Goal: Task Accomplishment & Management: Complete application form

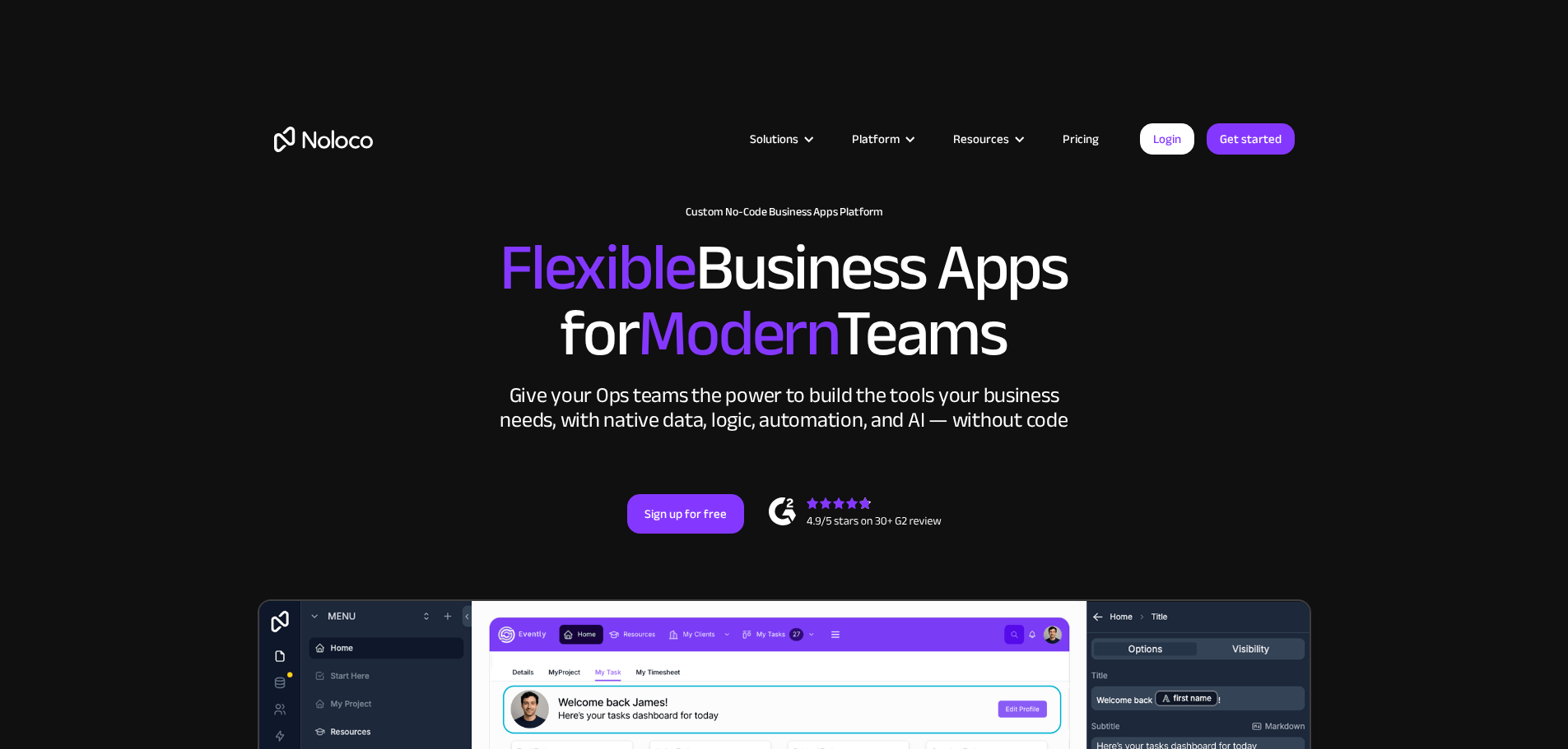
click at [1181, 121] on div "Solutions Use Cases Business Types Project Management Keep track of customers, …" at bounding box center [784, 123] width 1053 height 163
click at [1181, 129] on link "Login" at bounding box center [1167, 139] width 54 height 32
click at [1228, 146] on link "Get started" at bounding box center [1250, 139] width 88 height 32
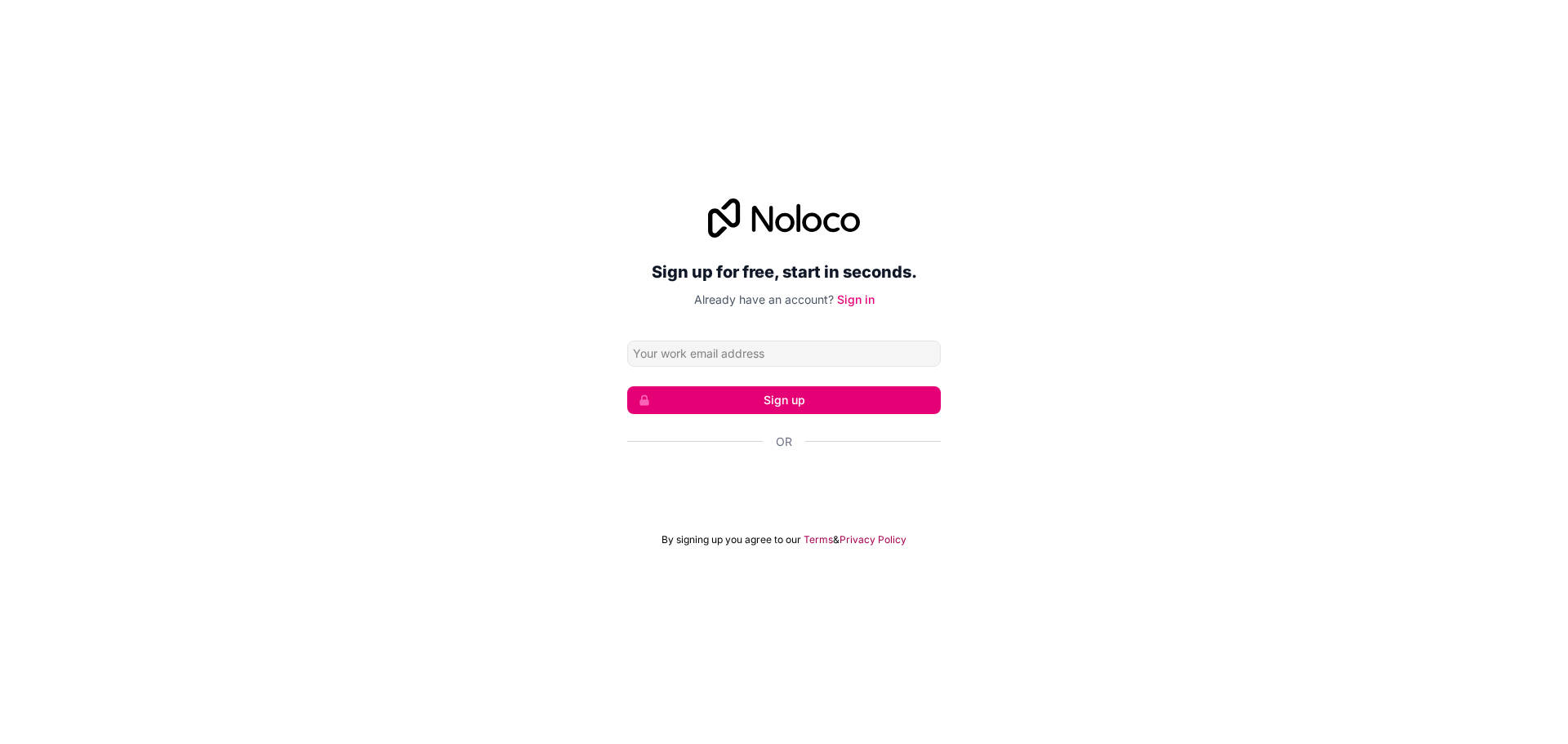
click at [774, 351] on input "Email address" at bounding box center [784, 354] width 313 height 26
type input "[EMAIL_ADDRESS][DOMAIN_NAME]"
click at [794, 397] on button "Sign up" at bounding box center [784, 401] width 313 height 28
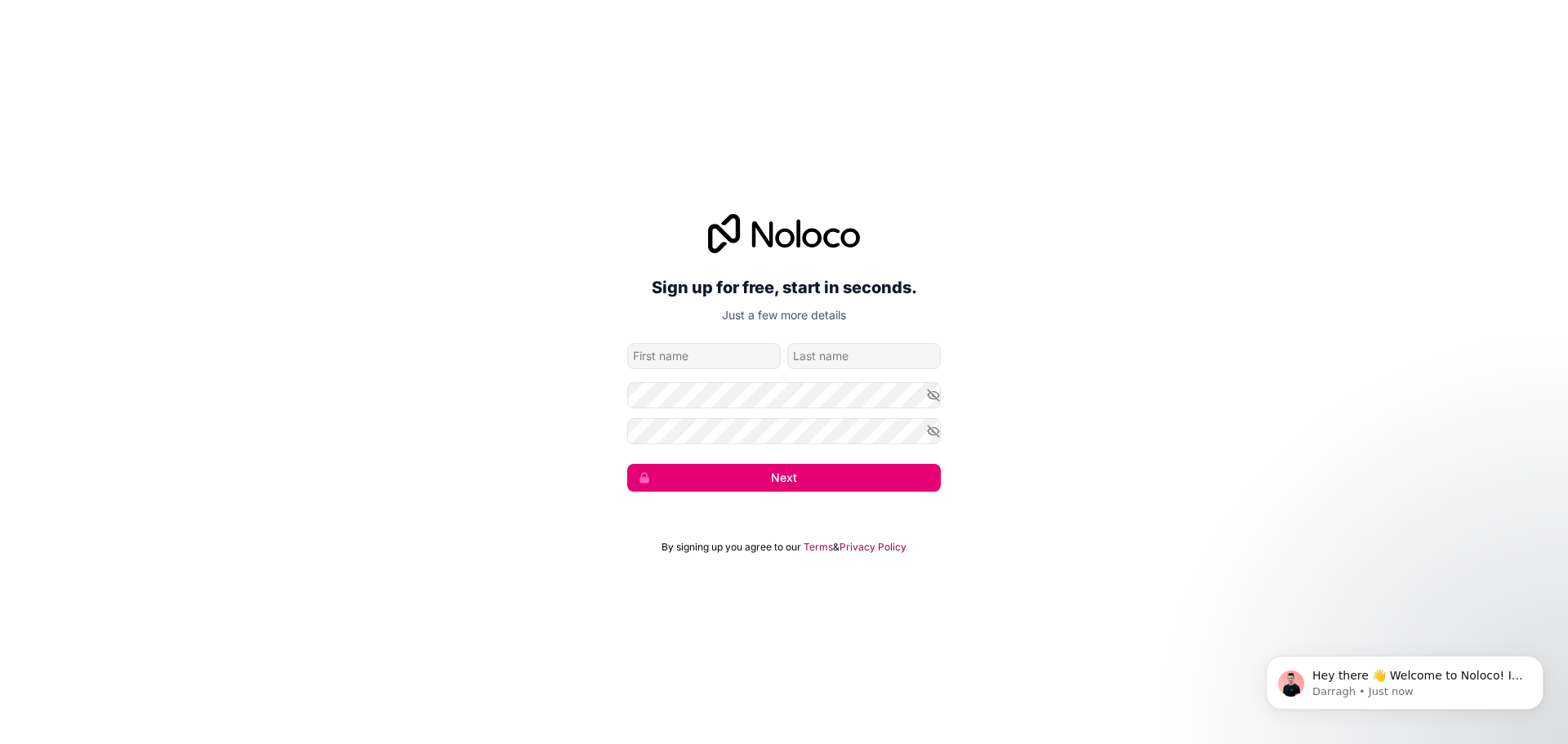
click at [750, 370] on form "aidenbrolly23@hotmail.com Next" at bounding box center [784, 417] width 313 height 149
click at [750, 362] on input "given-name" at bounding box center [703, 356] width 153 height 26
type input "Aiden"
type input "brolly"
click at [926, 389] on icon "button" at bounding box center [932, 395] width 15 height 15
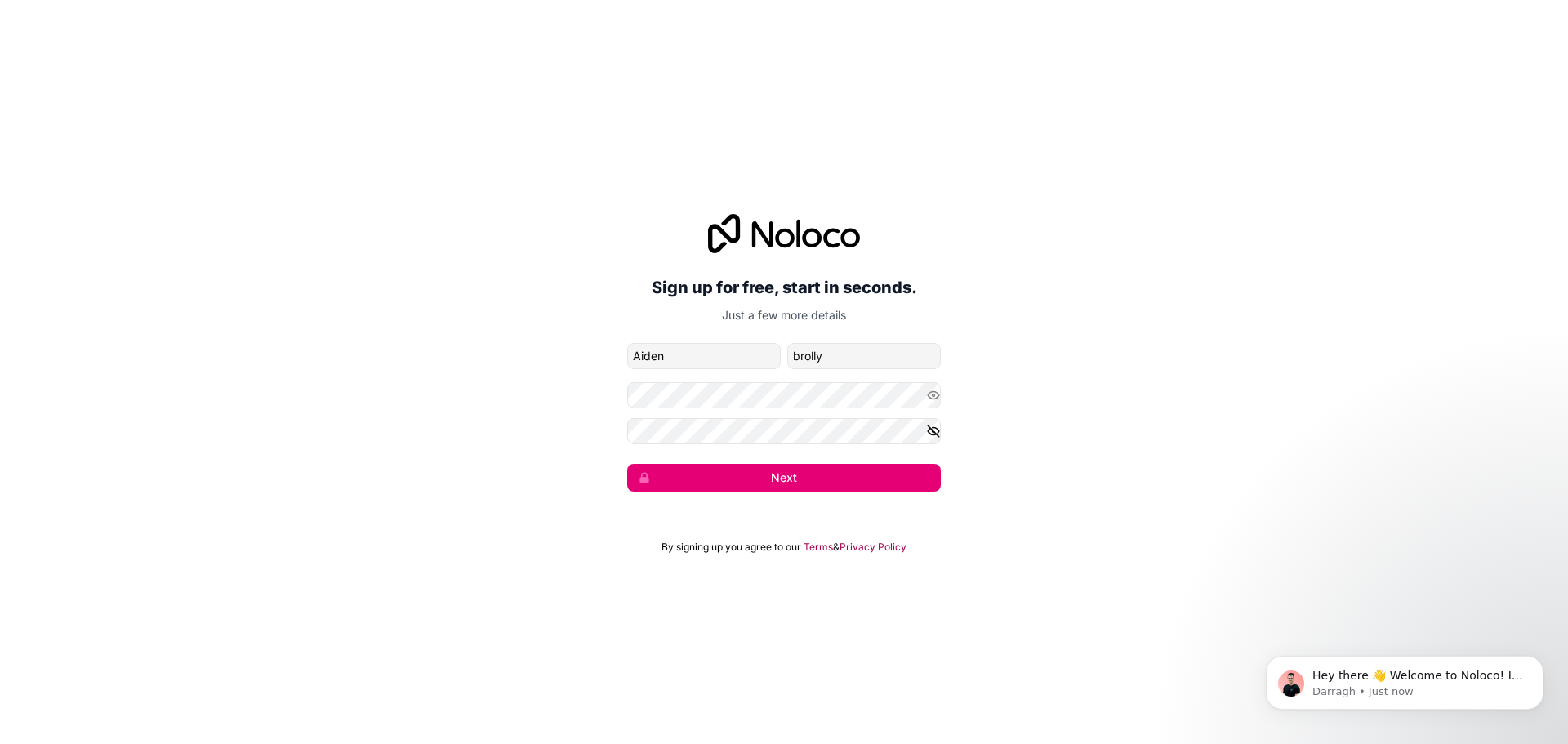
click at [927, 438] on icon "button" at bounding box center [932, 431] width 15 height 15
click at [890, 476] on button "Next" at bounding box center [784, 478] width 313 height 28
click at [811, 489] on button "Next" at bounding box center [784, 478] width 313 height 28
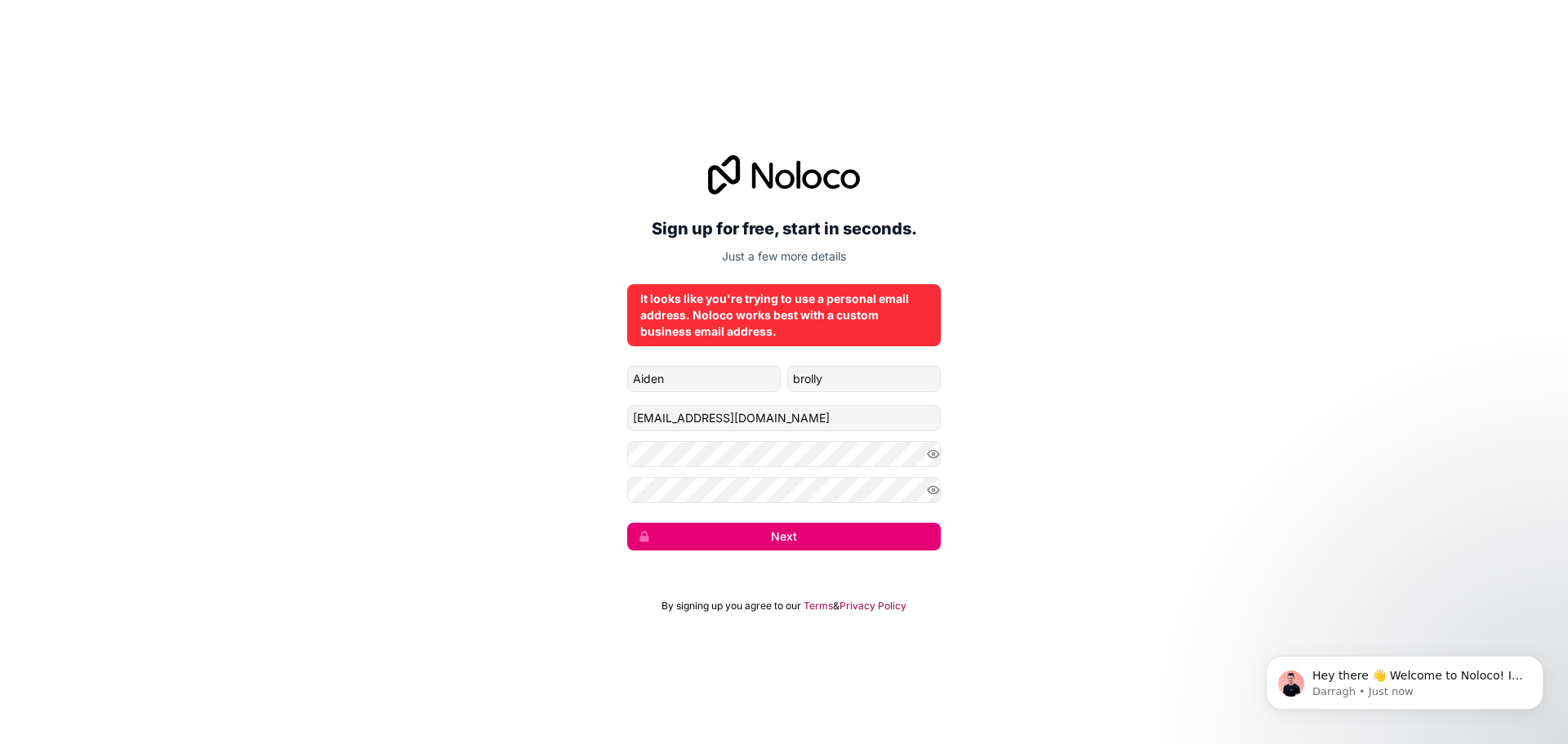
click at [811, 437] on form "Aiden brolly aidenbrolly23@hotmail.com Next" at bounding box center [784, 458] width 313 height 185
click at [811, 423] on input "aidenbrolly23@hotmail.com" at bounding box center [784, 418] width 313 height 26
click at [703, 406] on input "aidenbrolly23@hotmail.com" at bounding box center [784, 418] width 313 height 26
type input "aidenbrolly52@hotmail.com"
click at [816, 540] on button "Next" at bounding box center [784, 537] width 313 height 28
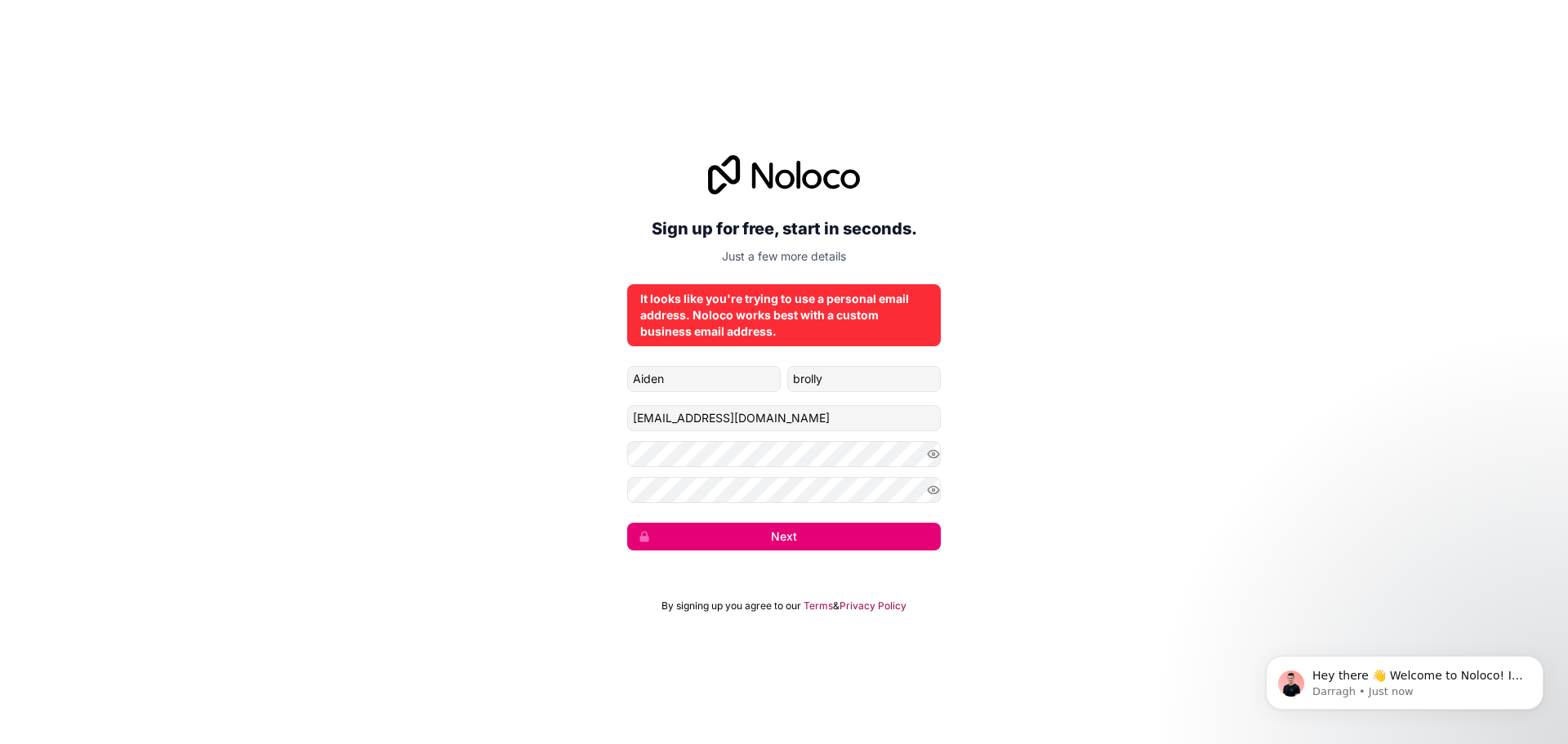
click at [816, 540] on button "Next" at bounding box center [784, 537] width 313 height 28
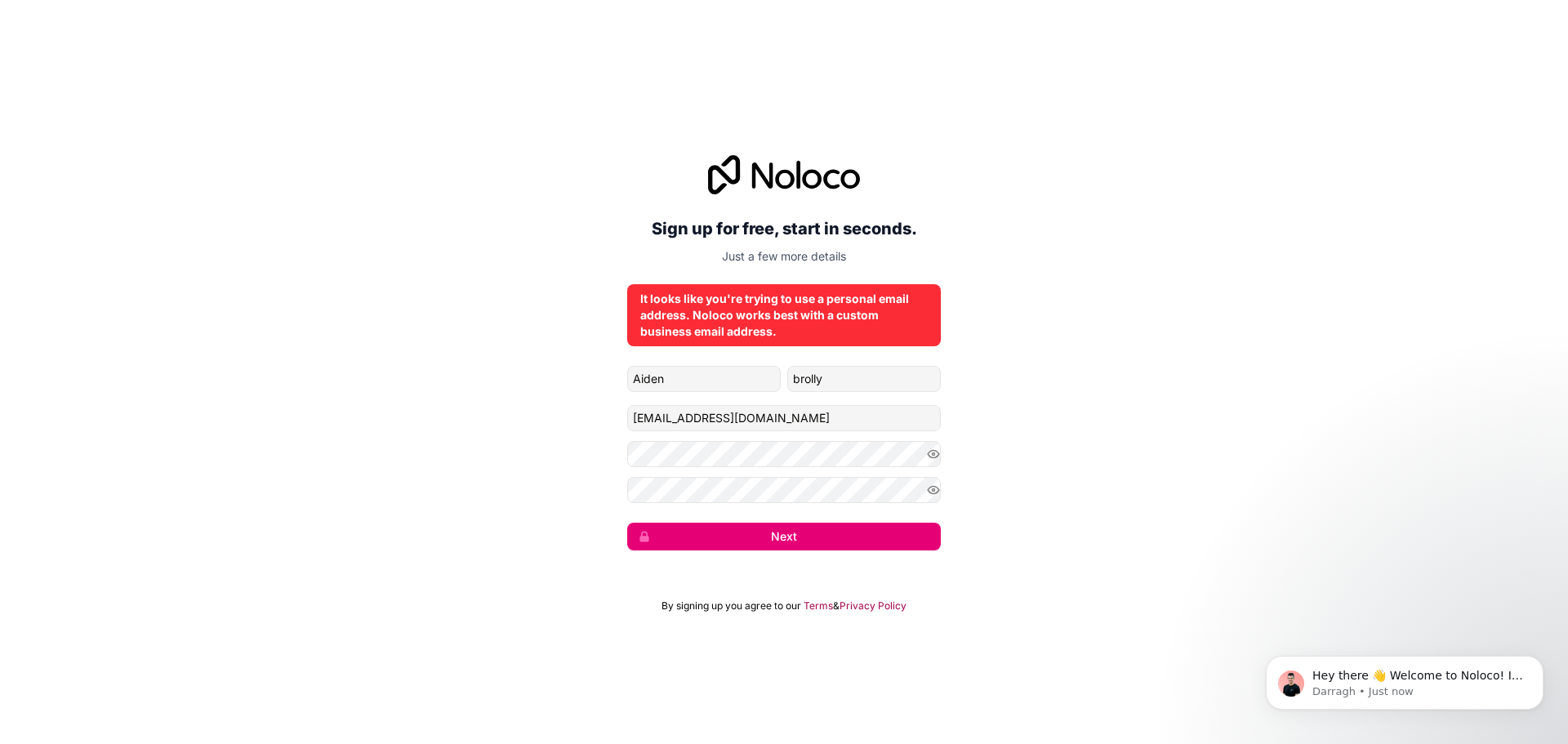
click at [816, 540] on button "Next" at bounding box center [784, 537] width 313 height 28
click at [806, 427] on input "aidenbrolly52@hotmail.com" at bounding box center [784, 418] width 313 height 26
click at [742, 567] on div "Sign up for free, start in seconds. Just a few more details It looks like you'r…" at bounding box center [784, 353] width 1568 height 441
click at [747, 534] on button "Next" at bounding box center [784, 537] width 313 height 28
click at [745, 532] on button "Next" at bounding box center [784, 537] width 313 height 28
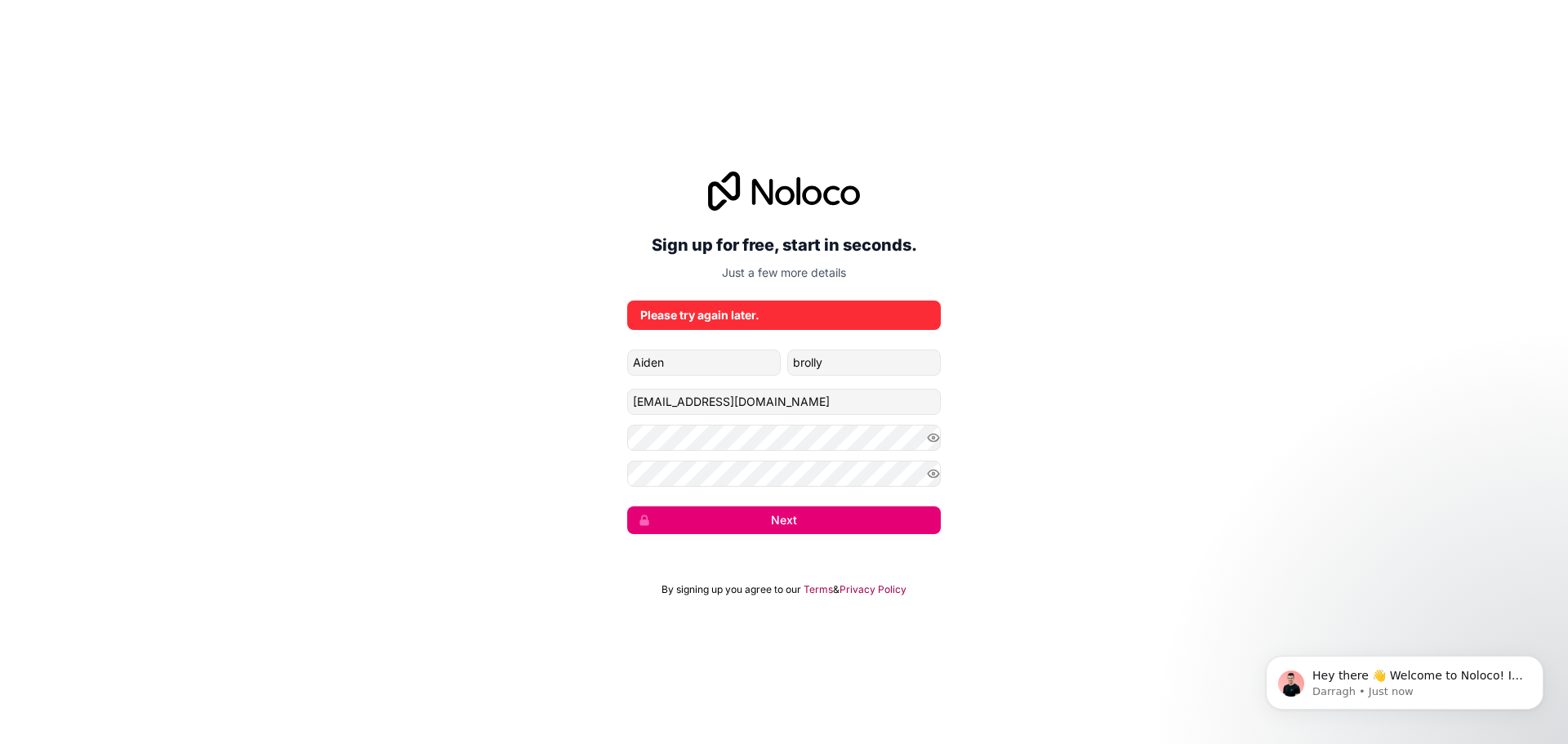
click at [745, 531] on button "Next" at bounding box center [784, 520] width 313 height 28
click at [745, 531] on button "Next" at bounding box center [784, 520] width 313 height 28
click at [745, 531] on button "Next" at bounding box center [784, 520] width 313 height 28
click at [742, 532] on button "Next" at bounding box center [784, 520] width 313 height 28
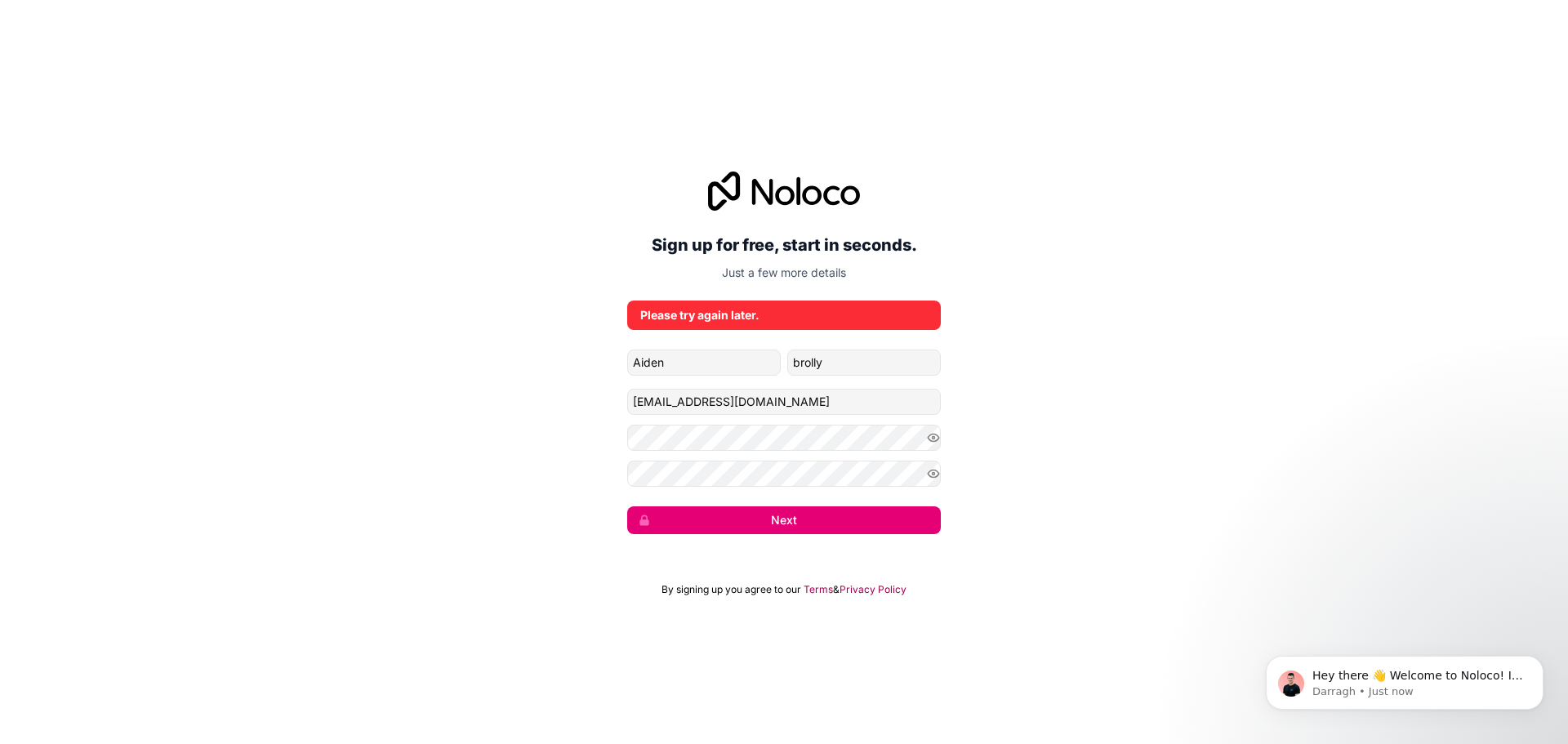
click at [742, 532] on button "Next" at bounding box center [784, 520] width 313 height 28
